Goal: Task Accomplishment & Management: Complete application form

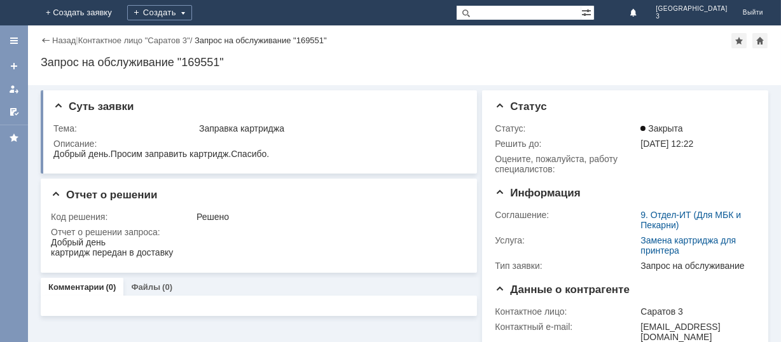
click at [15, 13] on img at bounding box center [15, 13] width 0 height 0
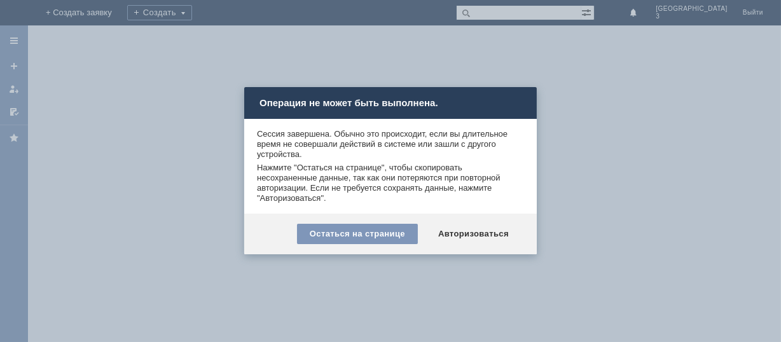
click at [651, 131] on div at bounding box center [390, 171] width 781 height 342
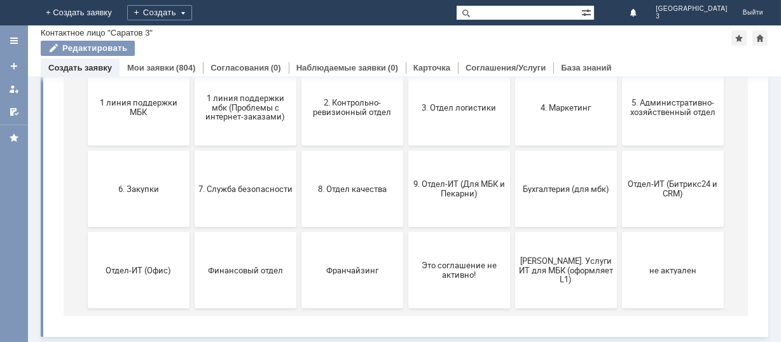
scroll to position [174, 0]
click at [429, 184] on span "9. Отдел-ИТ (Для МБК и Пекарни)" at bounding box center [459, 190] width 94 height 19
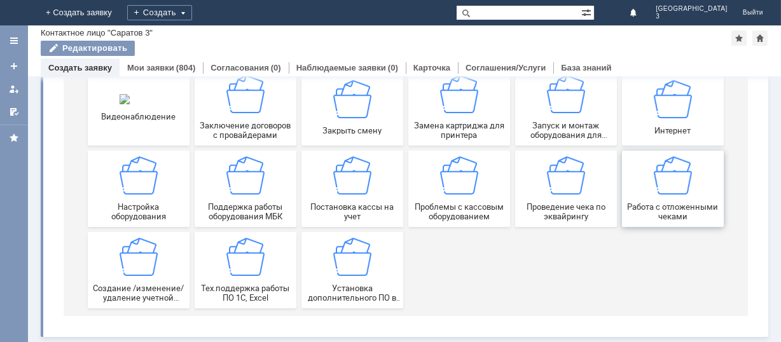
scroll to position [177, 0]
click at [656, 187] on img at bounding box center [672, 176] width 38 height 38
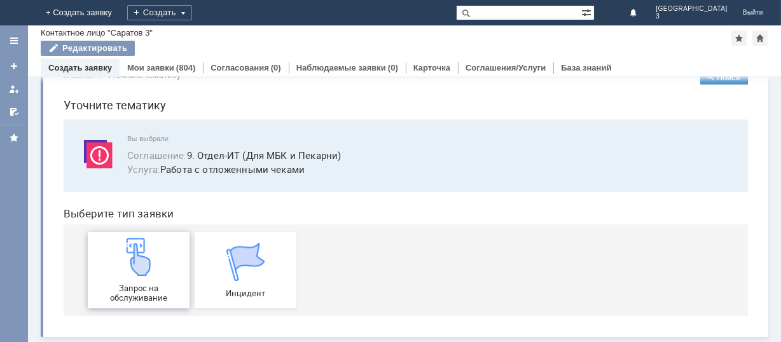
scroll to position [32, 0]
click at [132, 257] on img at bounding box center [138, 257] width 38 height 38
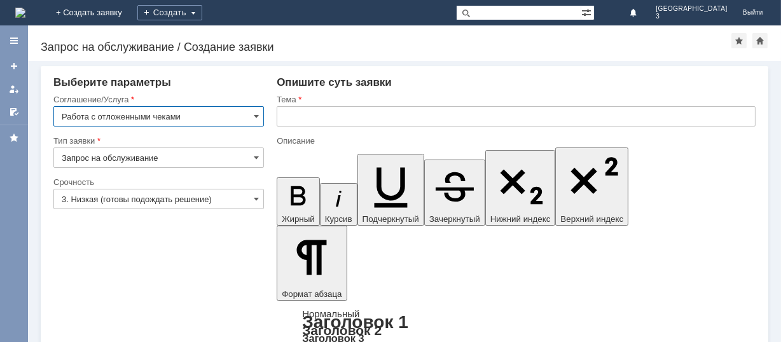
click at [179, 195] on input "3. Низкая (готовы подождать решение)" at bounding box center [158, 199] width 211 height 20
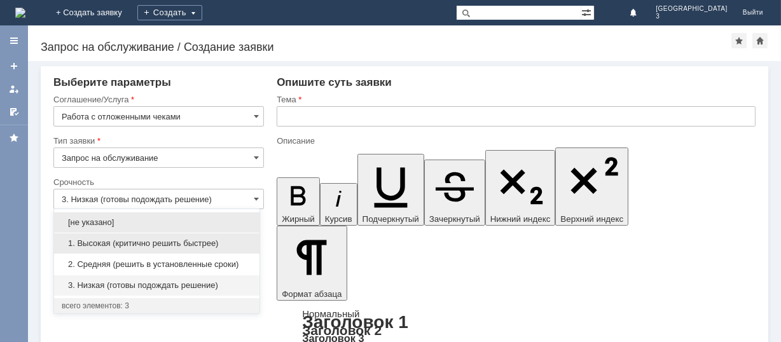
click at [149, 245] on span "1. Высокая (критично решить быстрее)" at bounding box center [157, 244] width 190 height 10
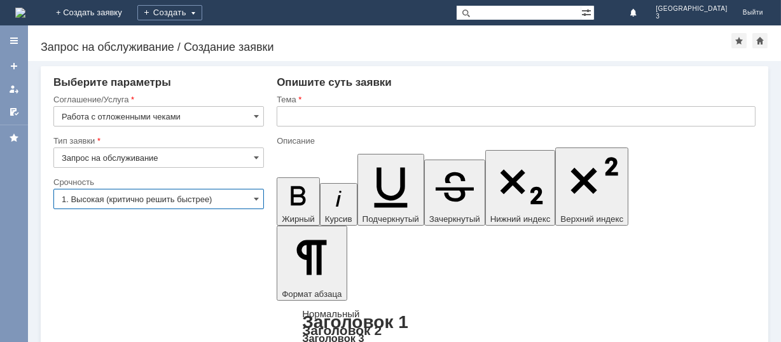
type input "1. Высокая (критично решить быстрее)"
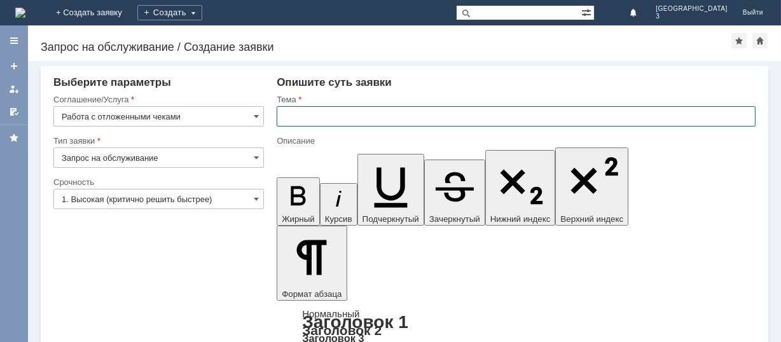
click at [352, 115] on input "text" at bounding box center [516, 116] width 479 height 20
type input "отл.чеки [DATE]"
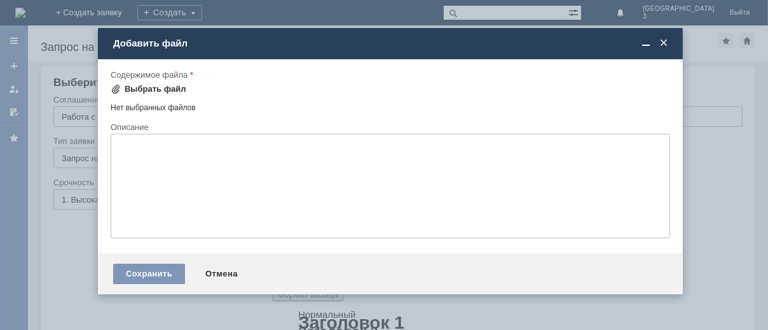
click at [147, 81] on div "Выбрать файл" at bounding box center [149, 88] width 76 height 15
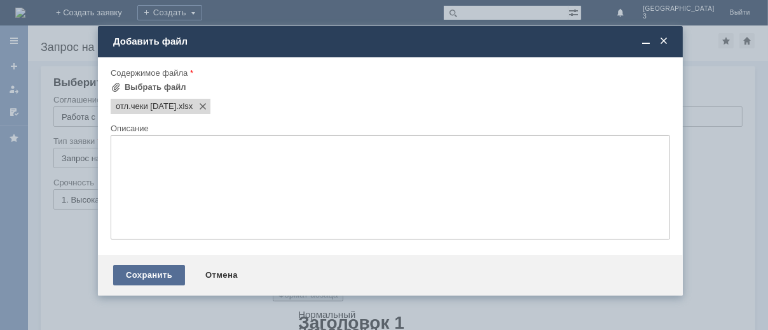
click at [148, 277] on div "Сохранить" at bounding box center [149, 275] width 72 height 20
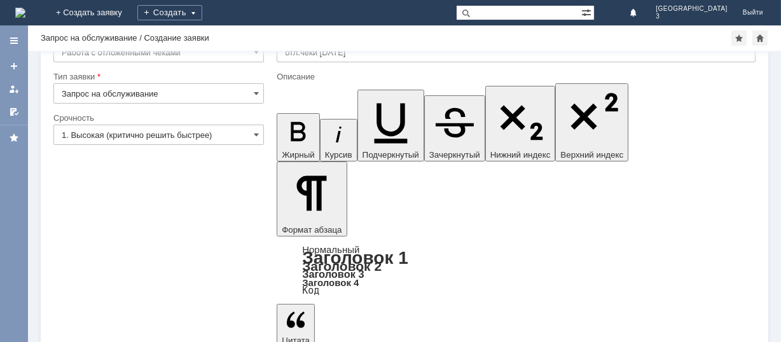
scroll to position [51, 0]
